Goal: Task Accomplishment & Management: Use online tool/utility

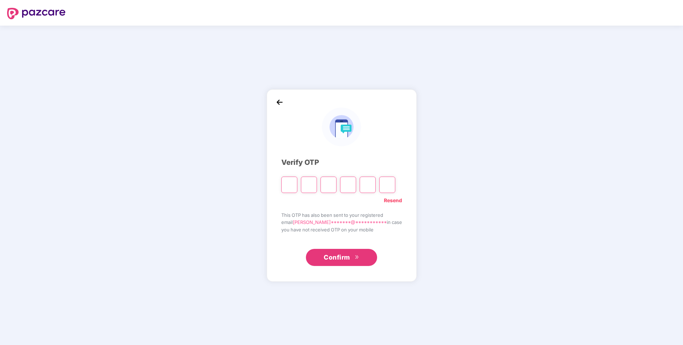
click at [389, 200] on link "Resend" at bounding box center [393, 201] width 18 height 8
click at [289, 185] on input "Please enter verification code. Digit 1" at bounding box center [289, 185] width 16 height 16
paste input "*"
type input "*"
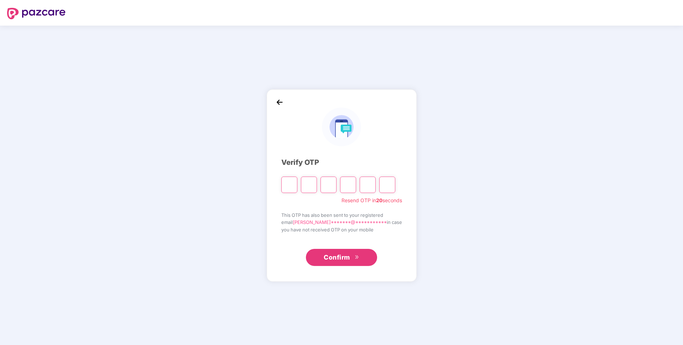
type input "*"
